Goal: Task Accomplishment & Management: Use online tool/utility

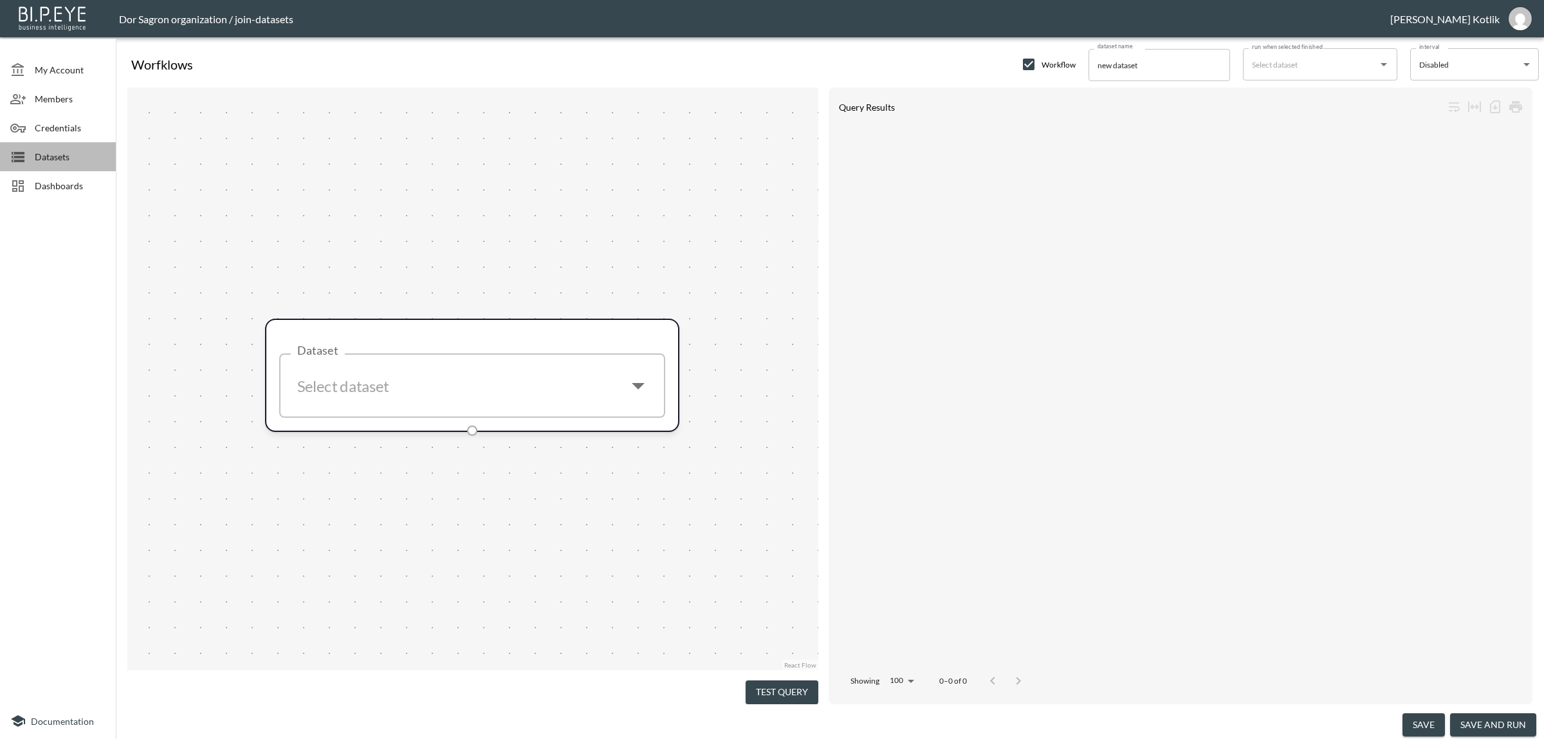
drag, startPoint x: 50, startPoint y: 158, endPoint x: 53, endPoint y: 190, distance: 32.3
click at [50, 158] on span "Datasets" at bounding box center [70, 157] width 71 height 14
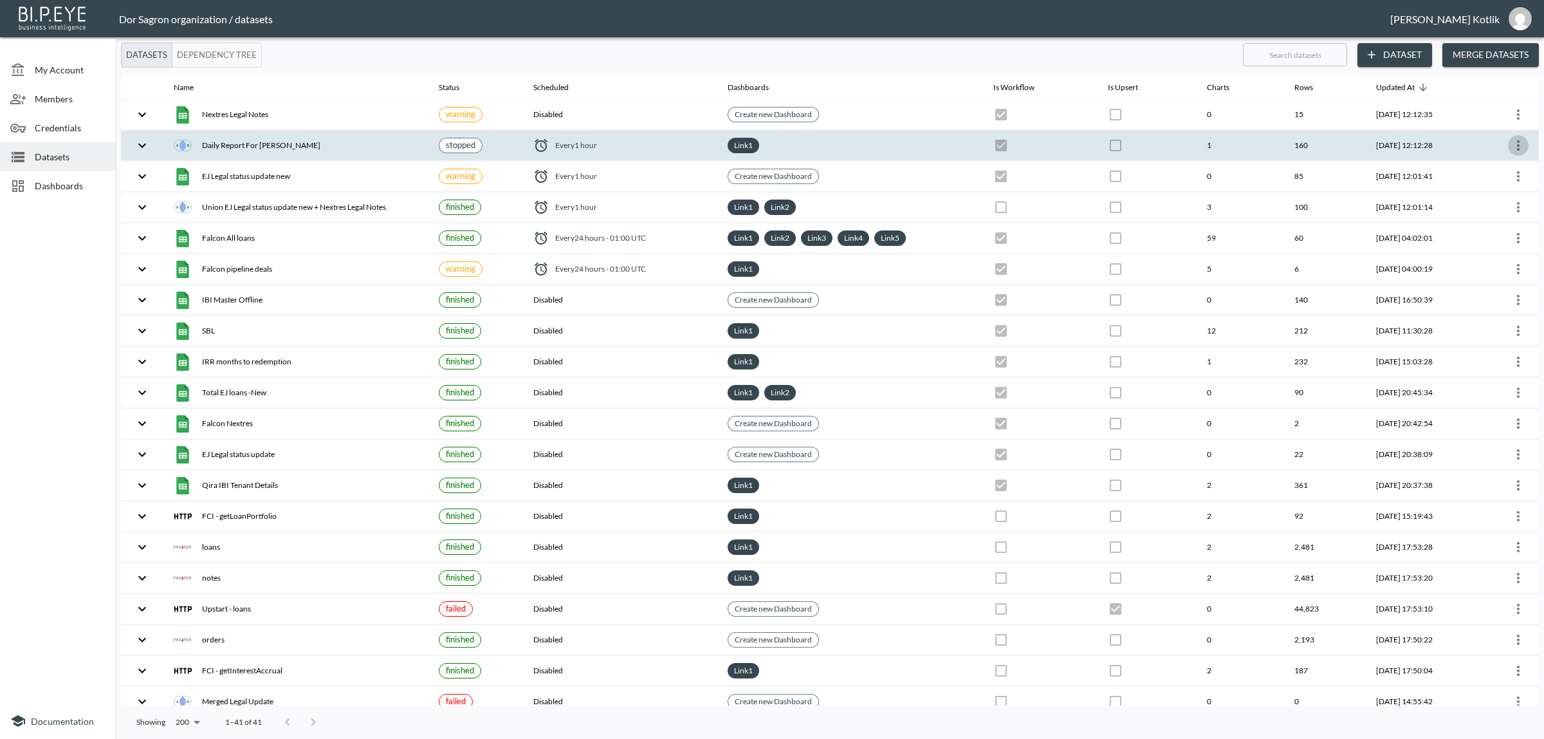
click at [1519, 153] on icon "more" at bounding box center [1518, 145] width 15 height 15
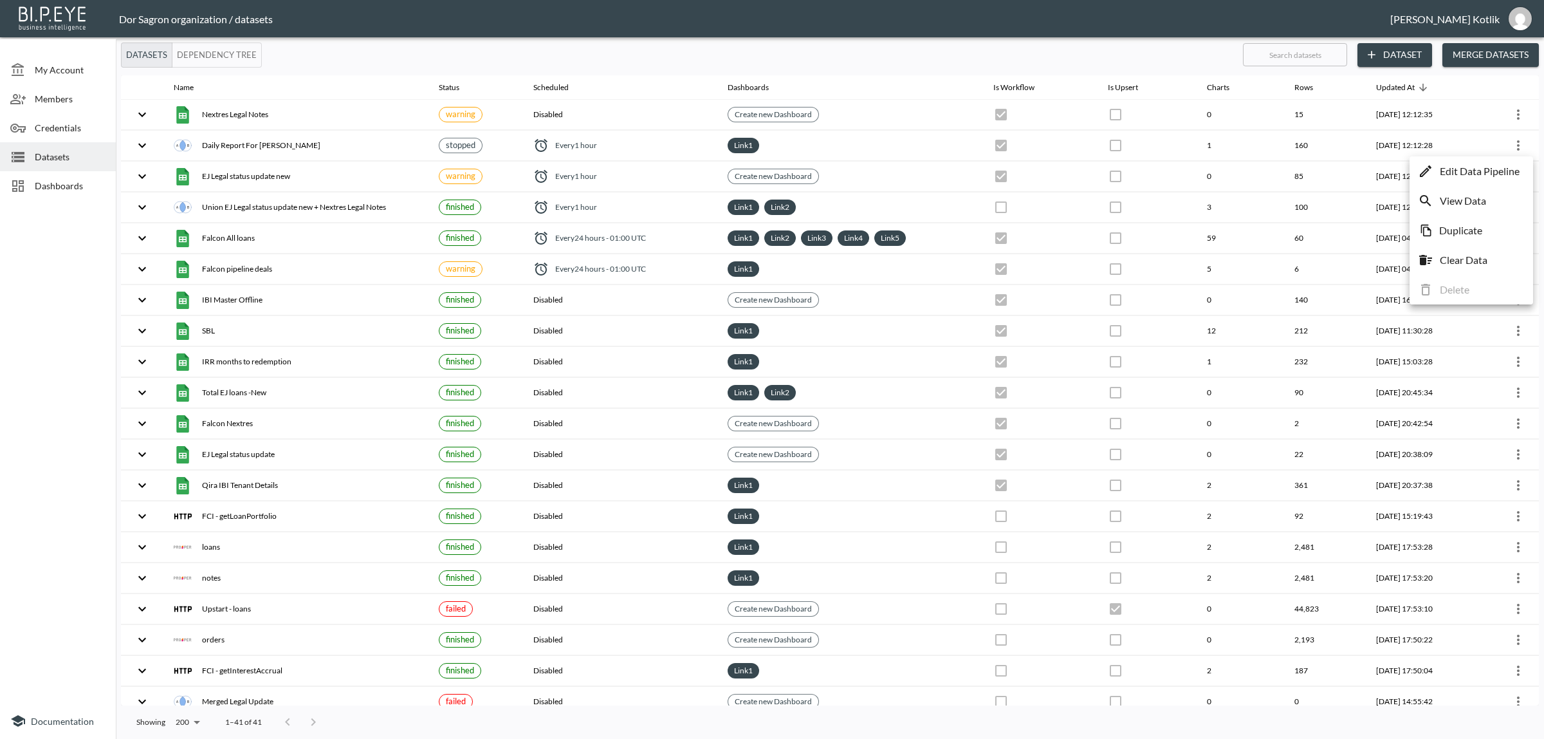
click at [1497, 178] on p "Edit Data Pipeline" at bounding box center [1480, 170] width 80 height 15
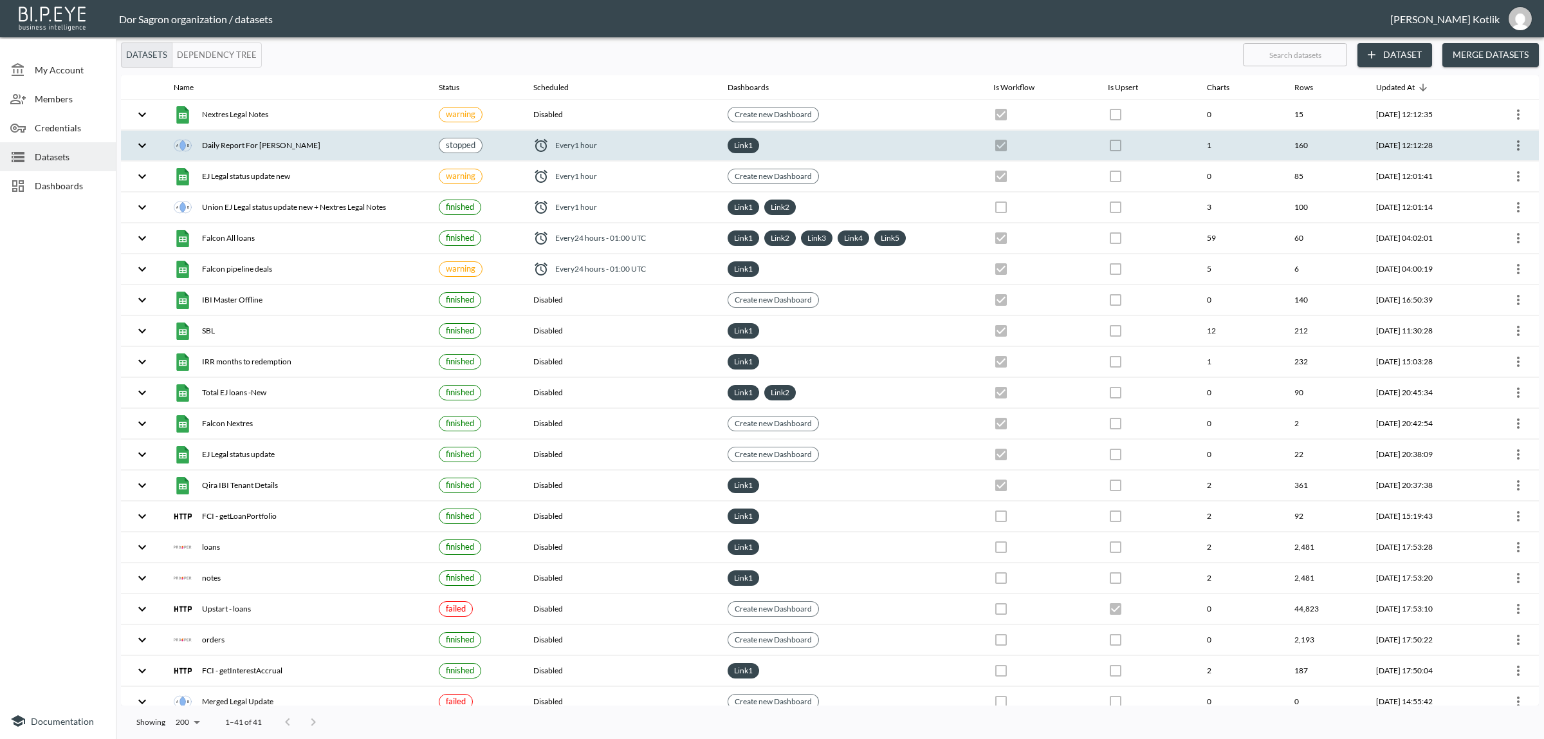
click at [1500, 153] on div at bounding box center [1509, 145] width 40 height 21
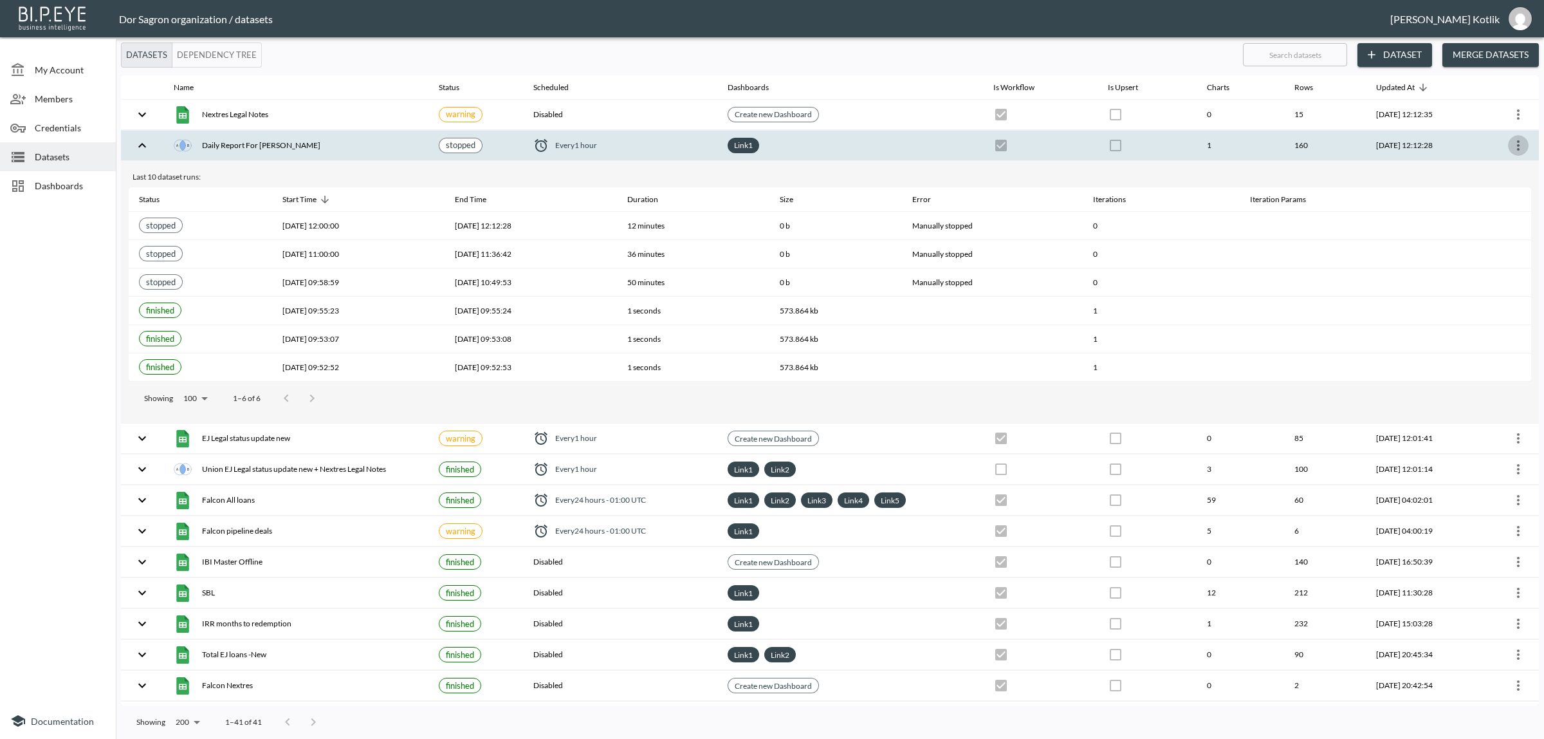
click at [1513, 145] on icon "more" at bounding box center [1518, 145] width 15 height 15
click at [1497, 210] on li "View Data" at bounding box center [1471, 200] width 117 height 23
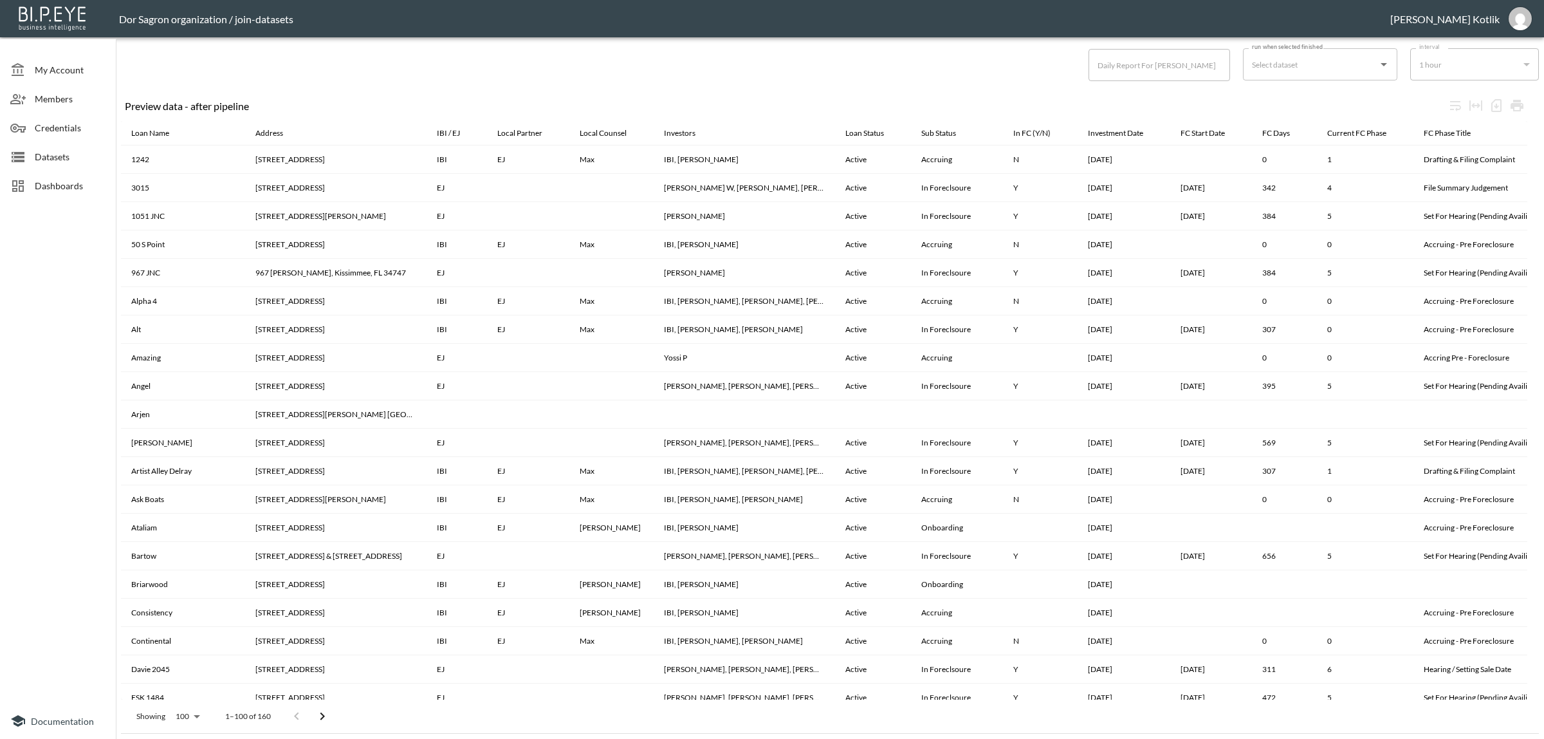
click at [50, 156] on span "Datasets" at bounding box center [70, 157] width 71 height 14
